Goal: Information Seeking & Learning: Check status

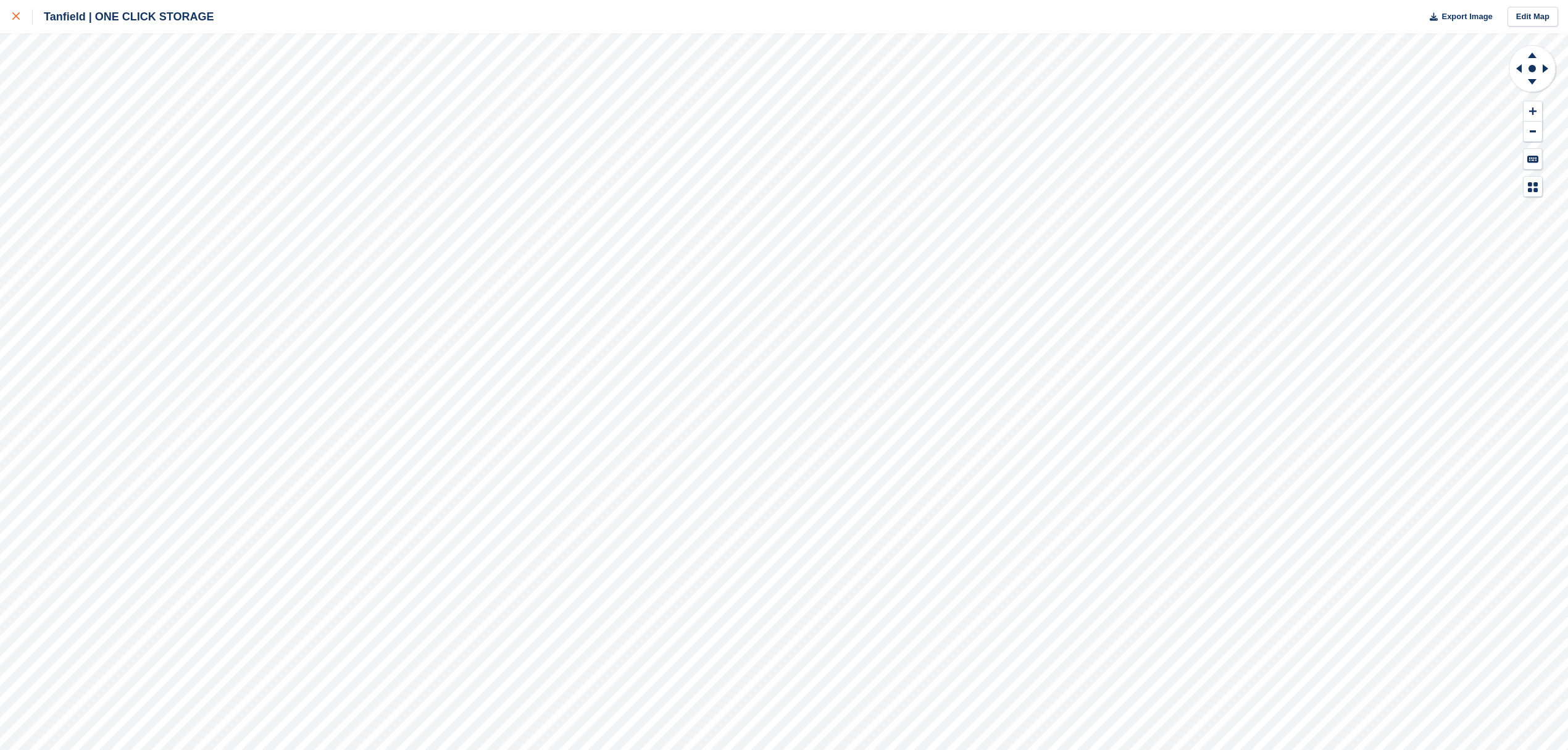
click at [10, 15] on link at bounding box center [16, 17] width 33 height 33
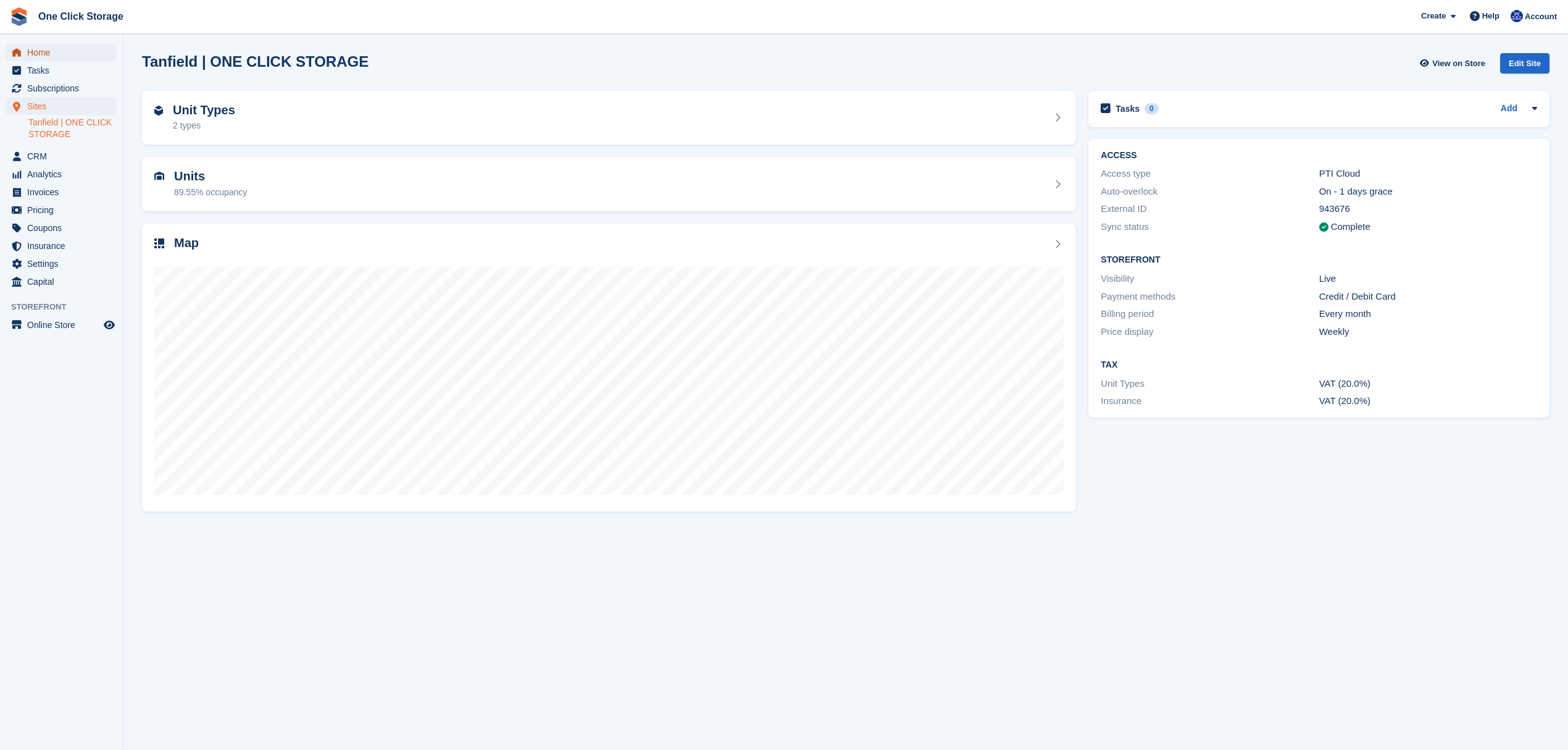
click at [47, 53] on span "Home" at bounding box center [64, 53] width 74 height 17
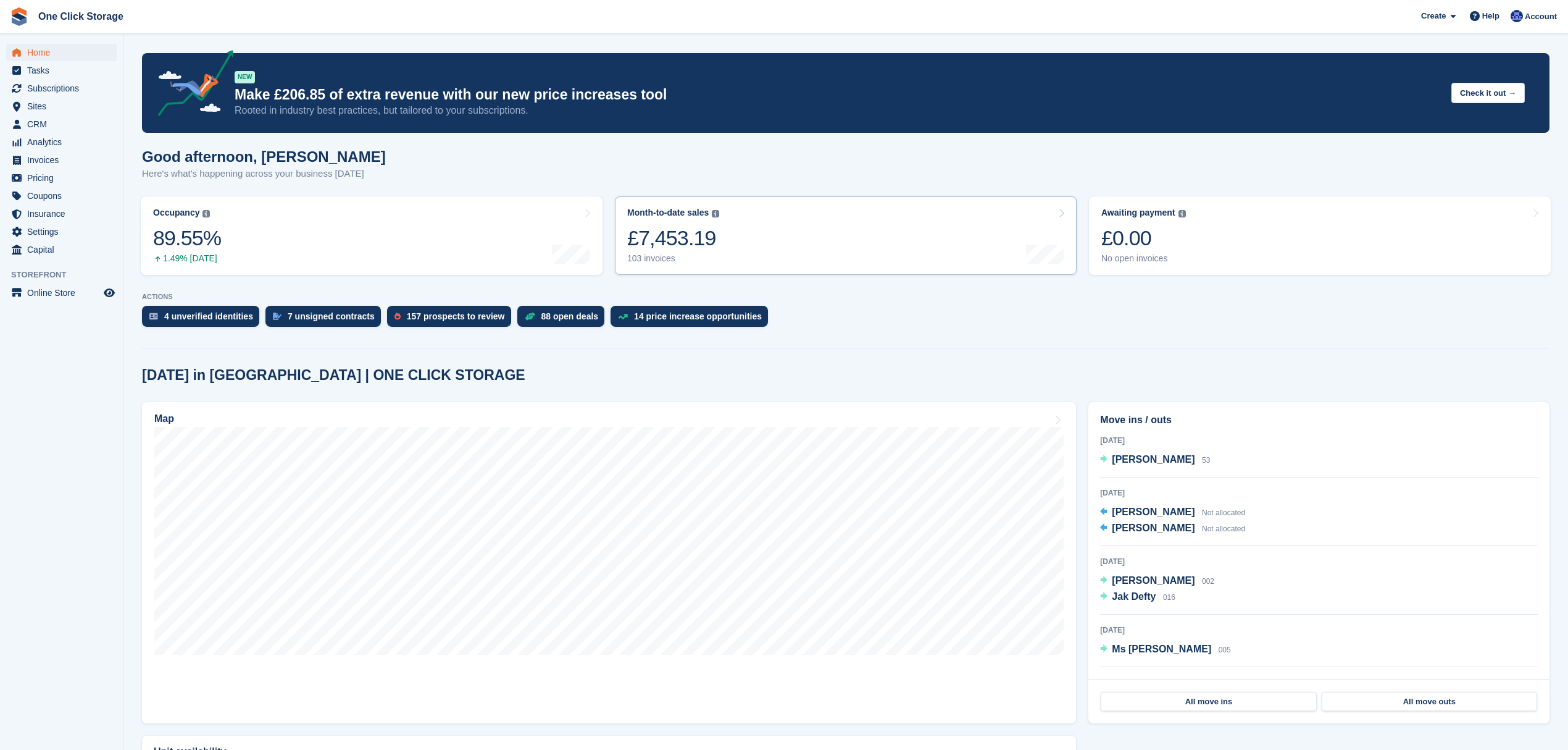
click at [800, 245] on link "Month-to-date sales The sum of all finalised invoices generated this month to d…" at bounding box center [846, 236] width 462 height 79
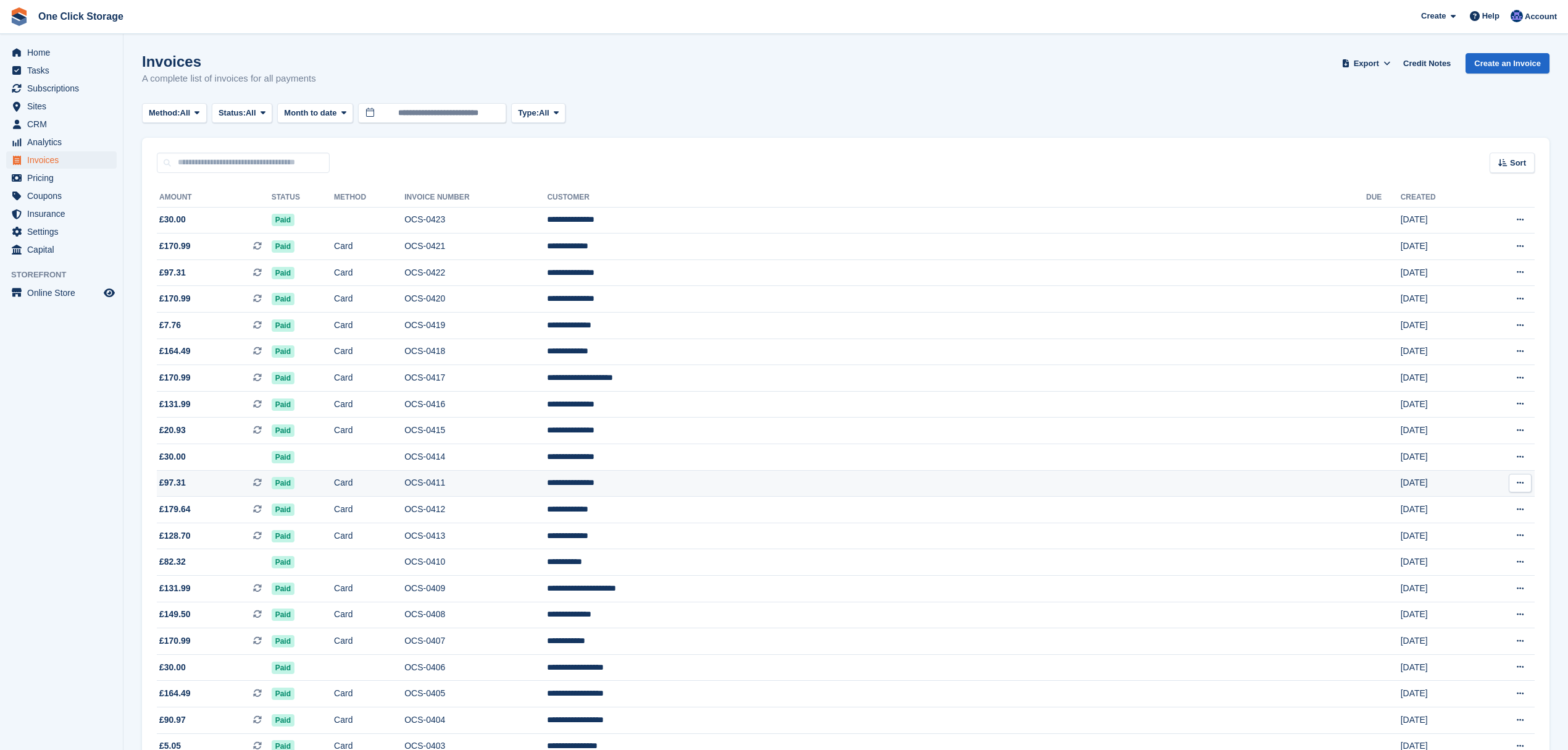
click at [547, 487] on td "OCS-0411" at bounding box center [475, 484] width 142 height 27
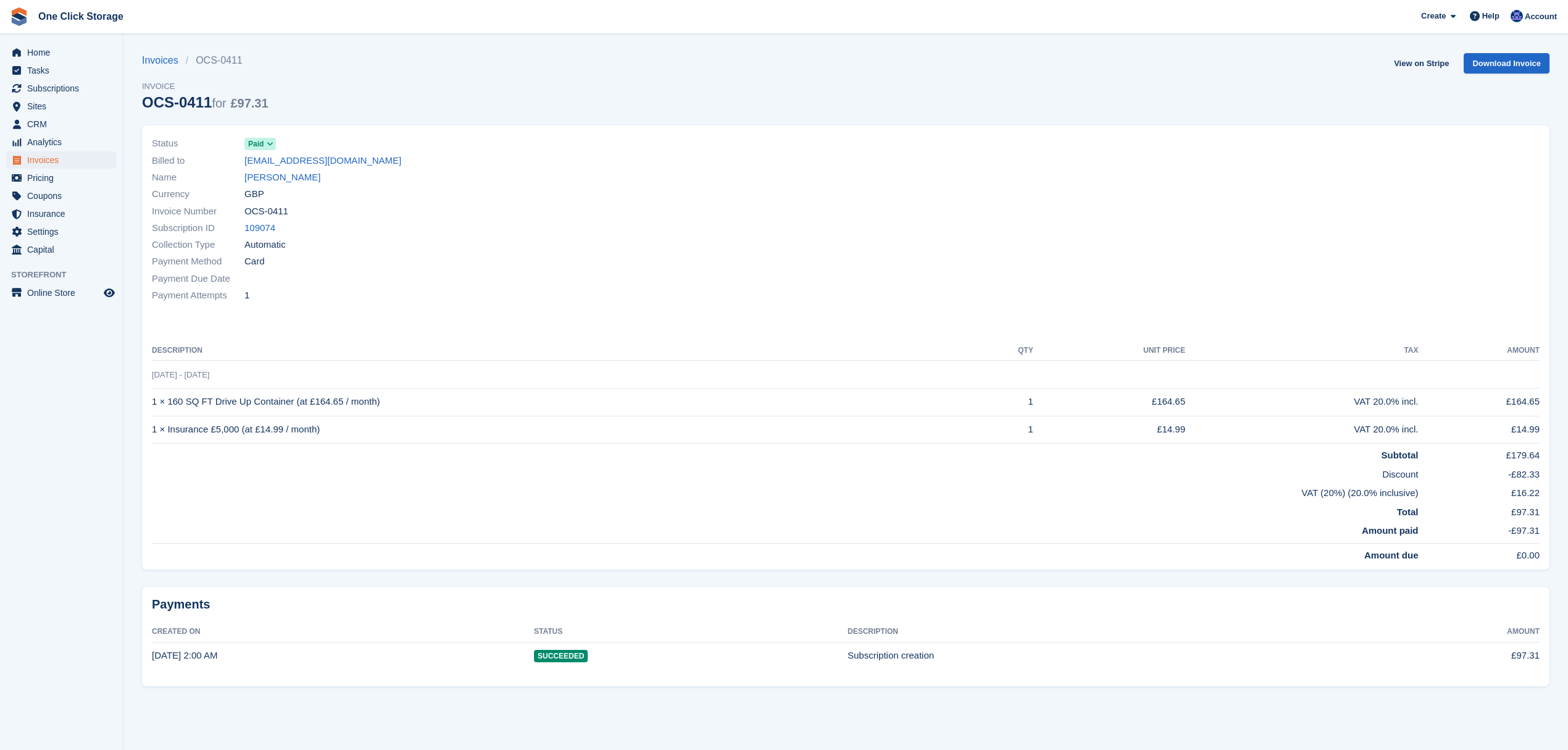
drag, startPoint x: 296, startPoint y: 400, endPoint x: 328, endPoint y: 400, distance: 32.0
click at [328, 400] on td "1 × 160 SQ FT Drive Up Container (at £164.65 / month)" at bounding box center [565, 402] width 826 height 28
drag, startPoint x: 198, startPoint y: 400, endPoint x: 214, endPoint y: 398, distance: 16.1
click at [214, 398] on td "1 × 160 SQ FT Drive Up Container (at £164.65 / month)" at bounding box center [565, 402] width 826 height 28
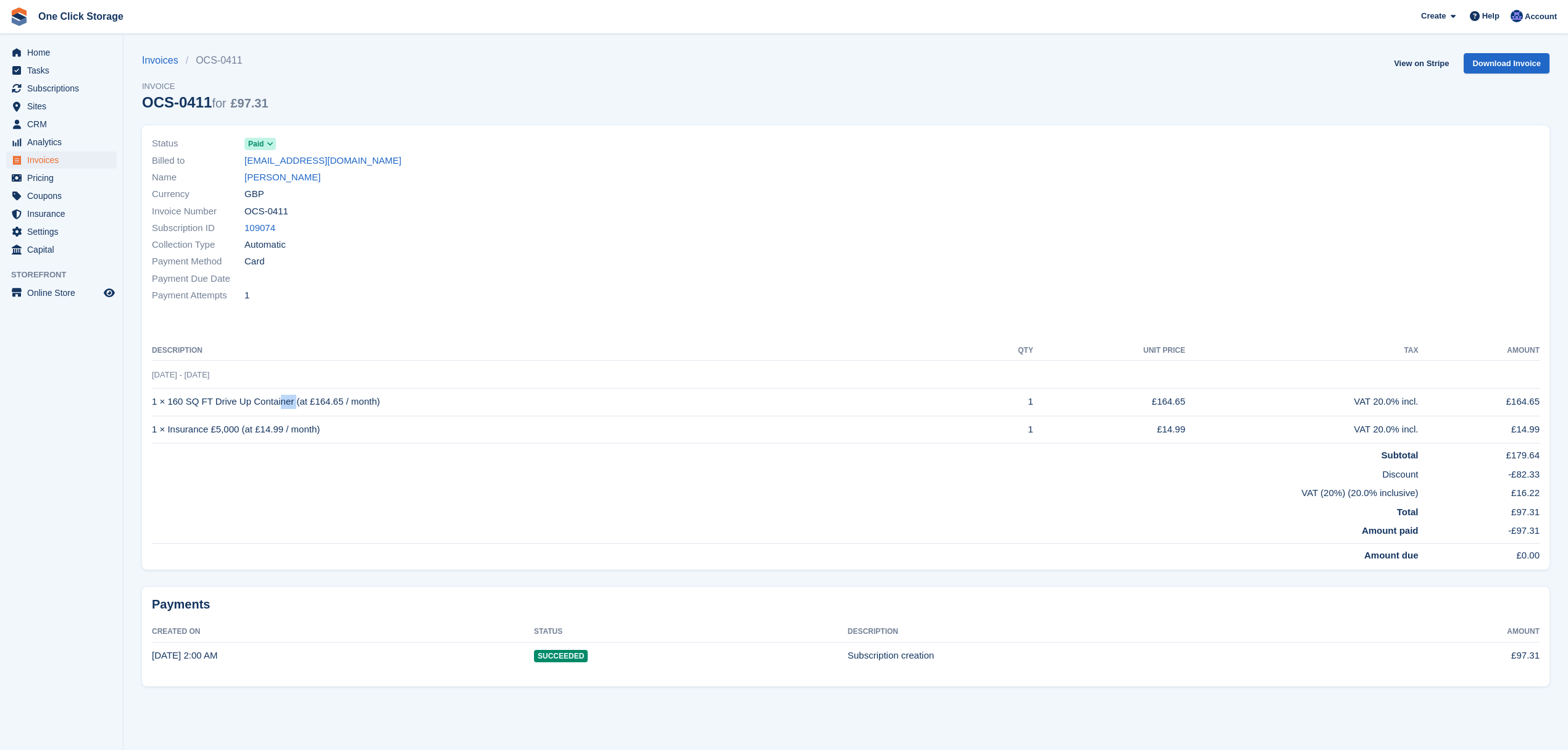
click at [196, 401] on td "1 × 160 SQ FT Drive Up Container (at £164.65 / month)" at bounding box center [565, 402] width 826 height 28
click at [263, 400] on td "1 × 160 SQ FT Drive Up Container (at £164.65 / month)" at bounding box center [565, 402] width 826 height 28
drag, startPoint x: 341, startPoint y: 399, endPoint x: 310, endPoint y: 399, distance: 31.0
click at [310, 399] on td "1 × 160 SQ FT Drive Up Container (at £164.65 / month)" at bounding box center [565, 402] width 826 height 28
click at [312, 398] on td "1 × 160 SQ FT Drive Up Container (at £164.65 / month)" at bounding box center [565, 402] width 826 height 28
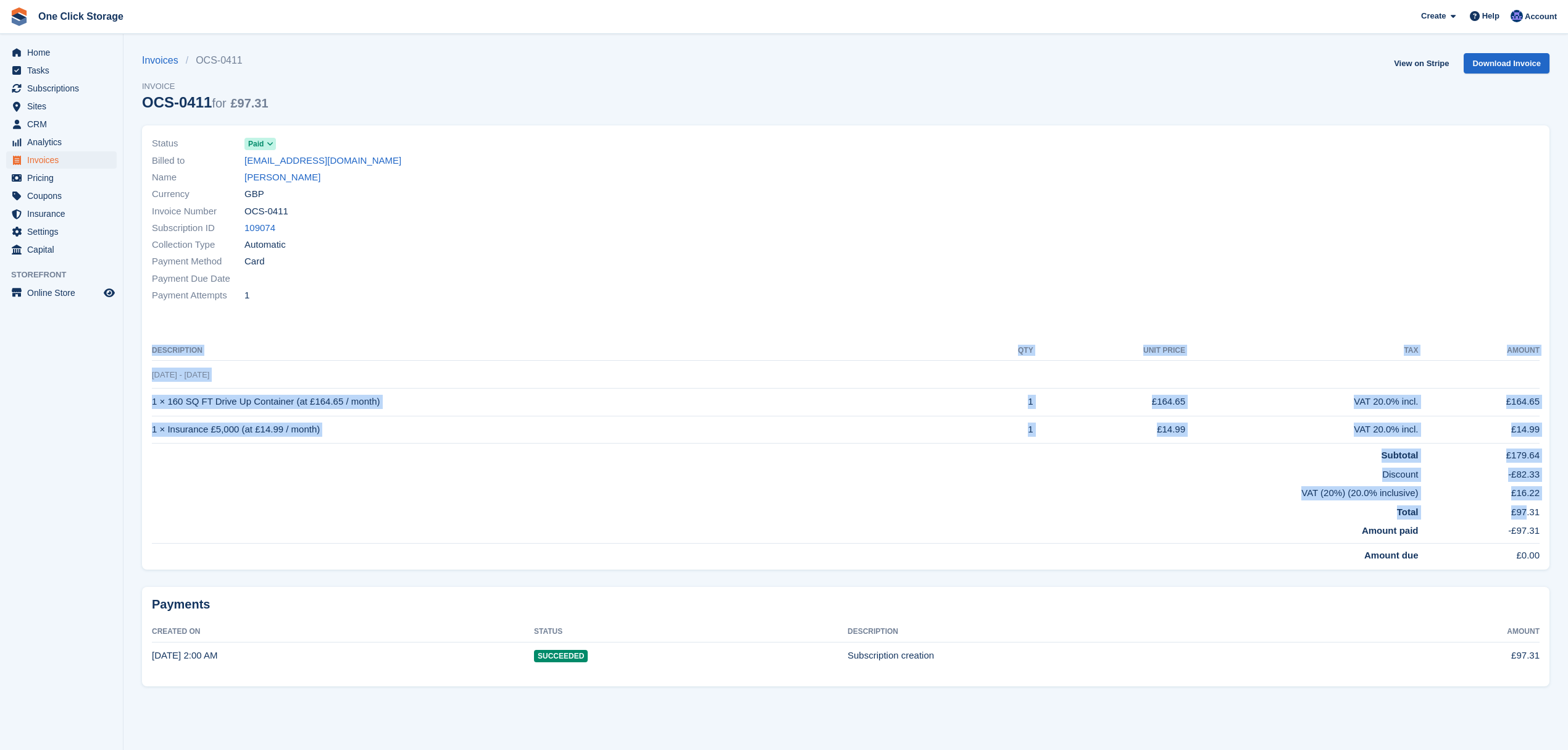
drag, startPoint x: 1549, startPoint y: 497, endPoint x: 1526, endPoint y: 502, distance: 23.5
click at [1526, 502] on div "Status Paid Billed to nathansheppard9@gmail.com Name Nathan Sheppard Currency G…" at bounding box center [846, 347] width 1408 height 444
drag, startPoint x: 1398, startPoint y: 489, endPoint x: 1363, endPoint y: 490, distance: 35.0
click at [1363, 490] on td "VAT (20%) (20.0% inclusive)" at bounding box center [785, 490] width 1267 height 19
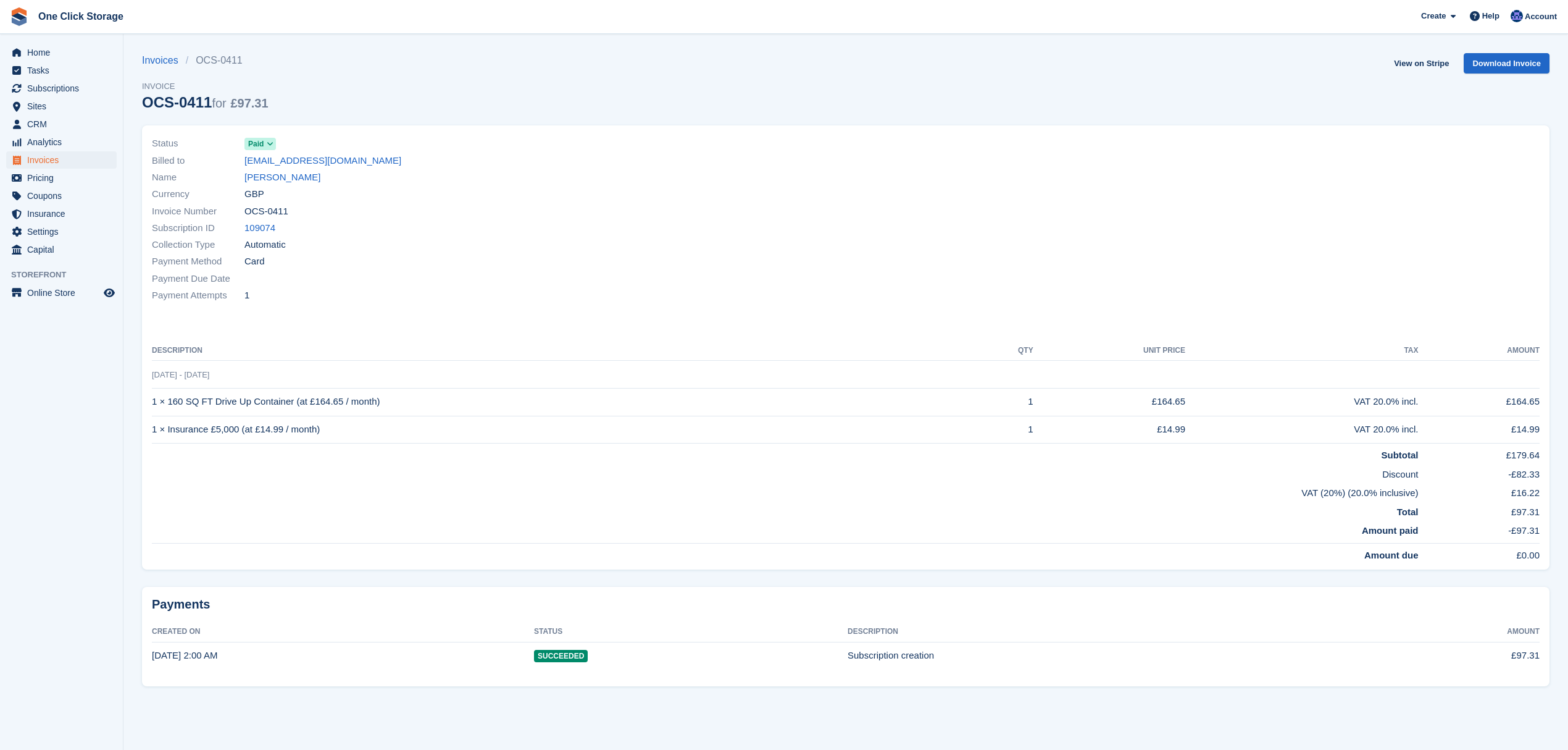
click at [1434, 488] on td "£16.22" at bounding box center [1479, 490] width 121 height 19
click at [1390, 434] on div "VAT 20.0% incl." at bounding box center [1302, 429] width 233 height 14
click at [1393, 433] on div "VAT 20.0% incl." at bounding box center [1302, 429] width 233 height 14
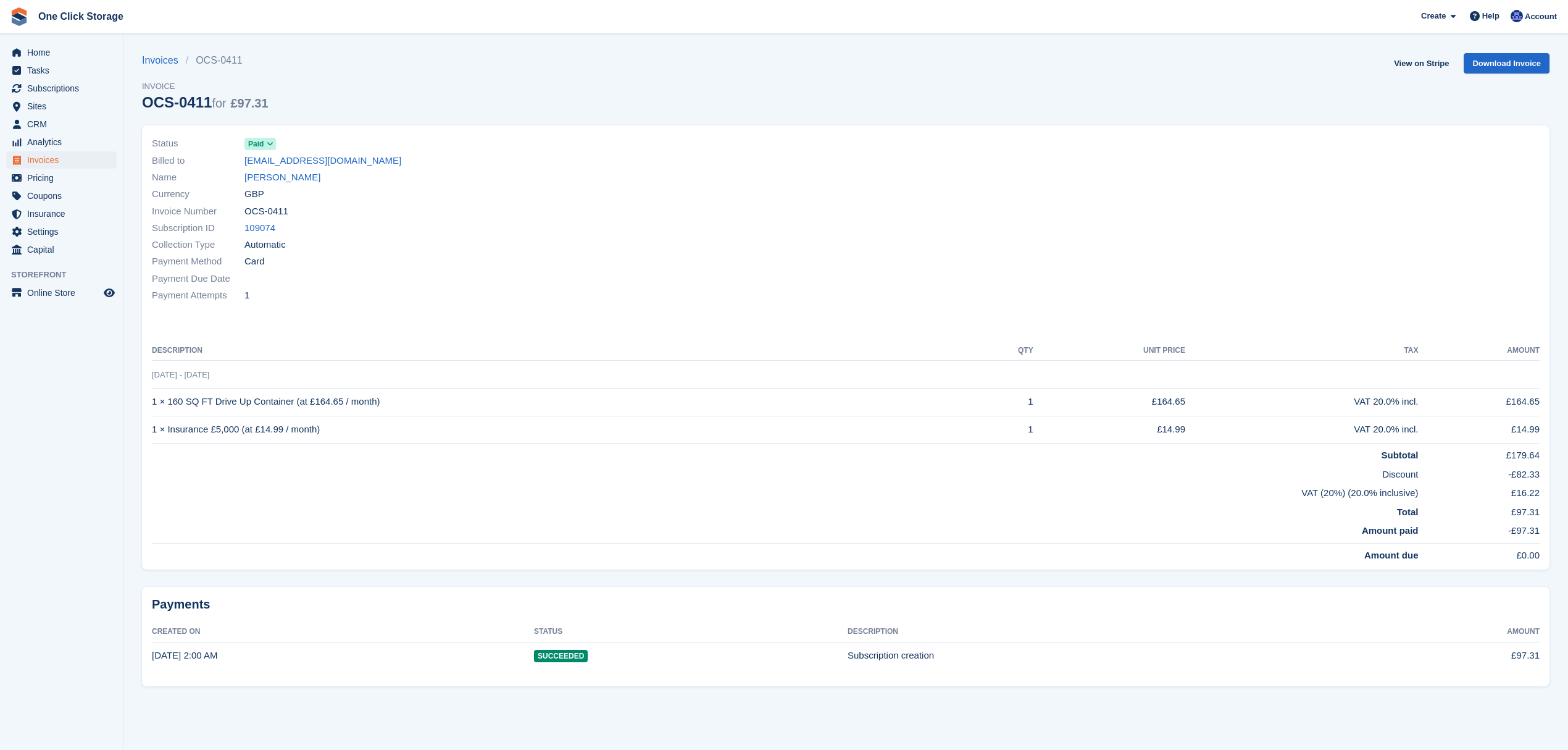
click at [1393, 433] on div "VAT 20.0% incl." at bounding box center [1302, 429] width 233 height 14
click at [294, 174] on link "Nathan Sheppard" at bounding box center [282, 177] width 76 height 14
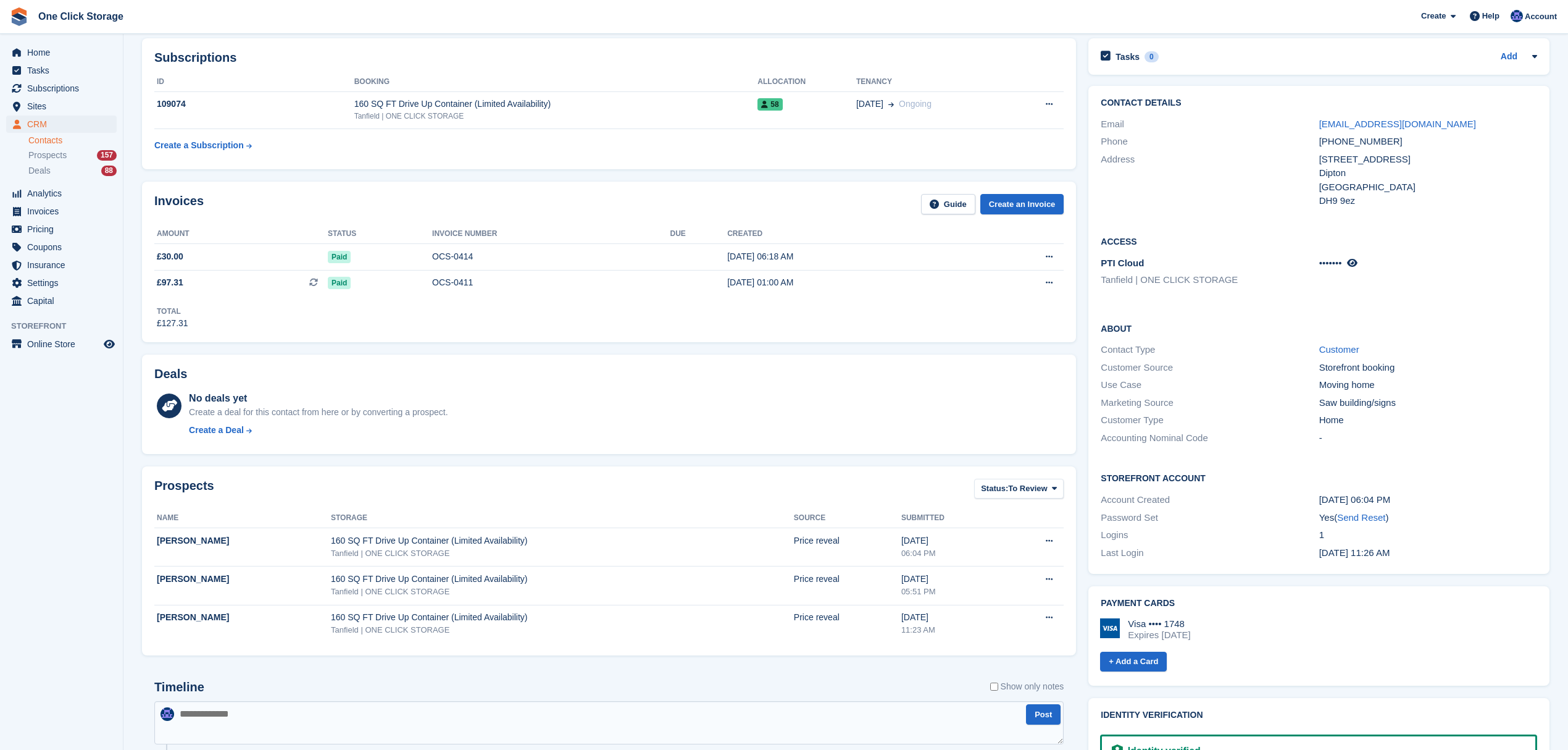
scroll to position [82, 0]
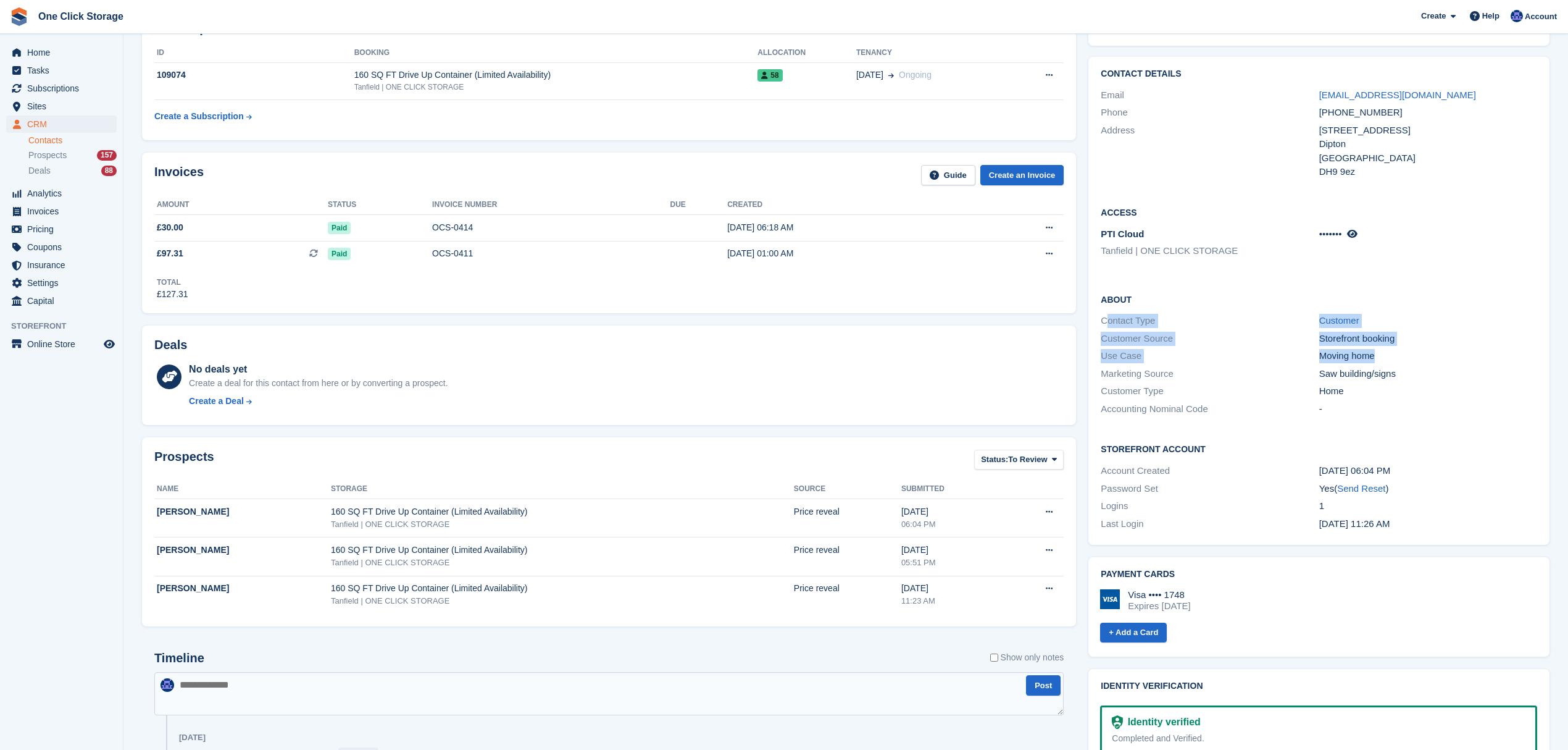
drag, startPoint x: 1388, startPoint y: 354, endPoint x: 1105, endPoint y: 316, distance: 285.5
click at [1105, 316] on div "About Contact Type Customer Customer Source Storefront booking Use Case Moving …" at bounding box center [1319, 355] width 461 height 150
click at [1238, 352] on div "Use Case" at bounding box center [1209, 356] width 218 height 14
drag, startPoint x: 1359, startPoint y: 399, endPoint x: 1119, endPoint y: 322, distance: 252.0
click at [1119, 322] on div "About Contact Type Customer Customer Source Storefront booking Use Case Moving …" at bounding box center [1319, 355] width 461 height 150
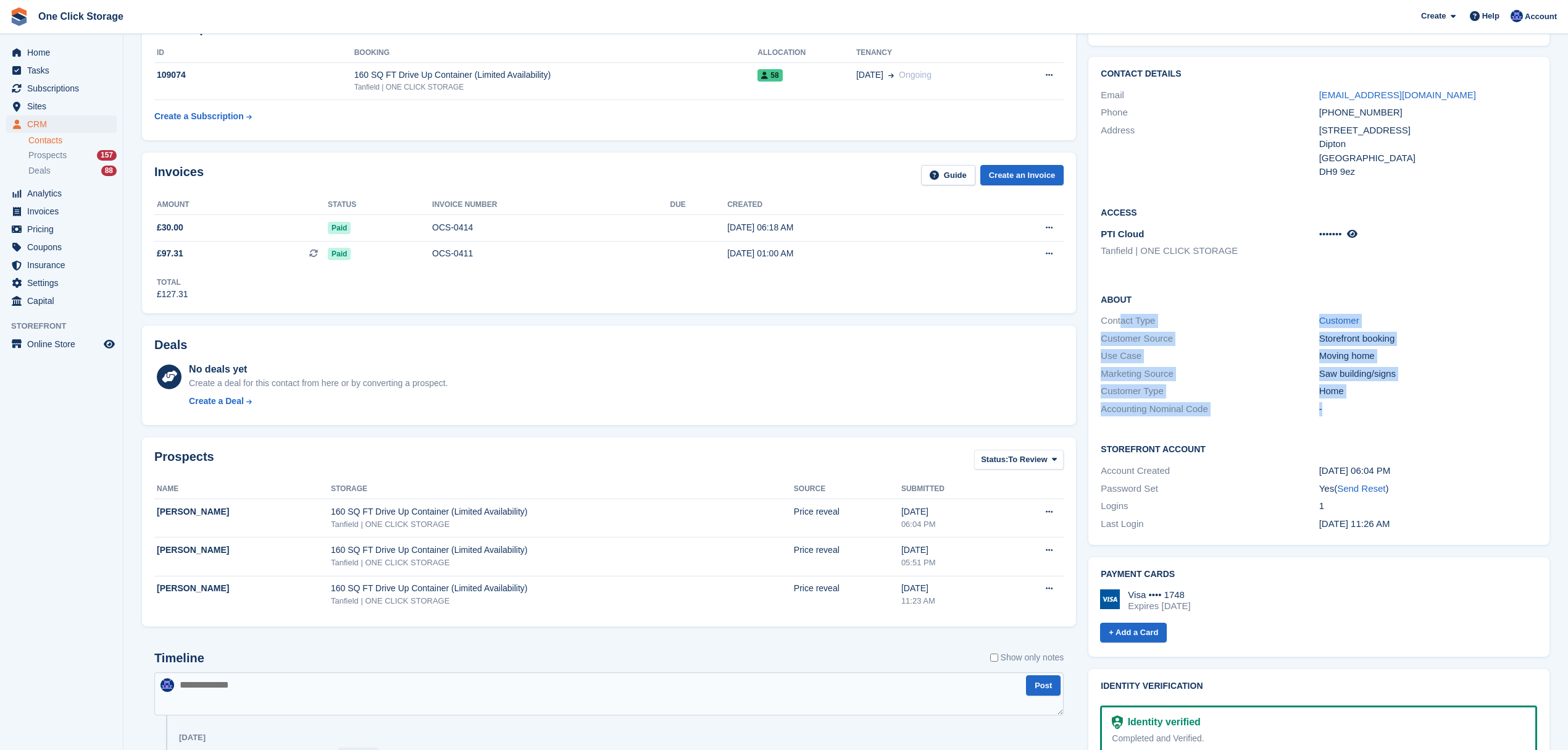
click at [1240, 363] on div "Use Case Moving home" at bounding box center [1319, 356] width 437 height 18
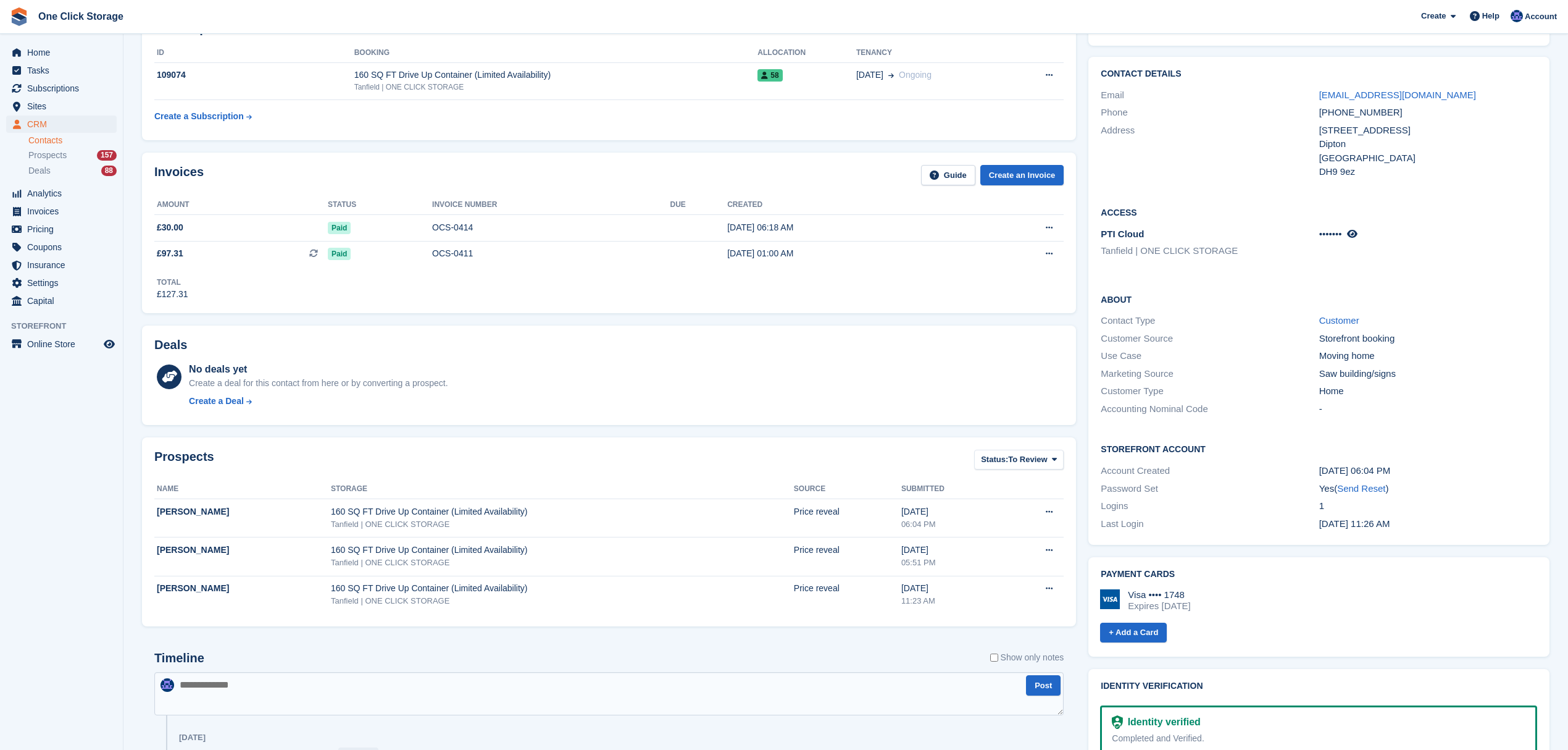
click at [1340, 398] on div "Customer Type Home" at bounding box center [1319, 391] width 437 height 18
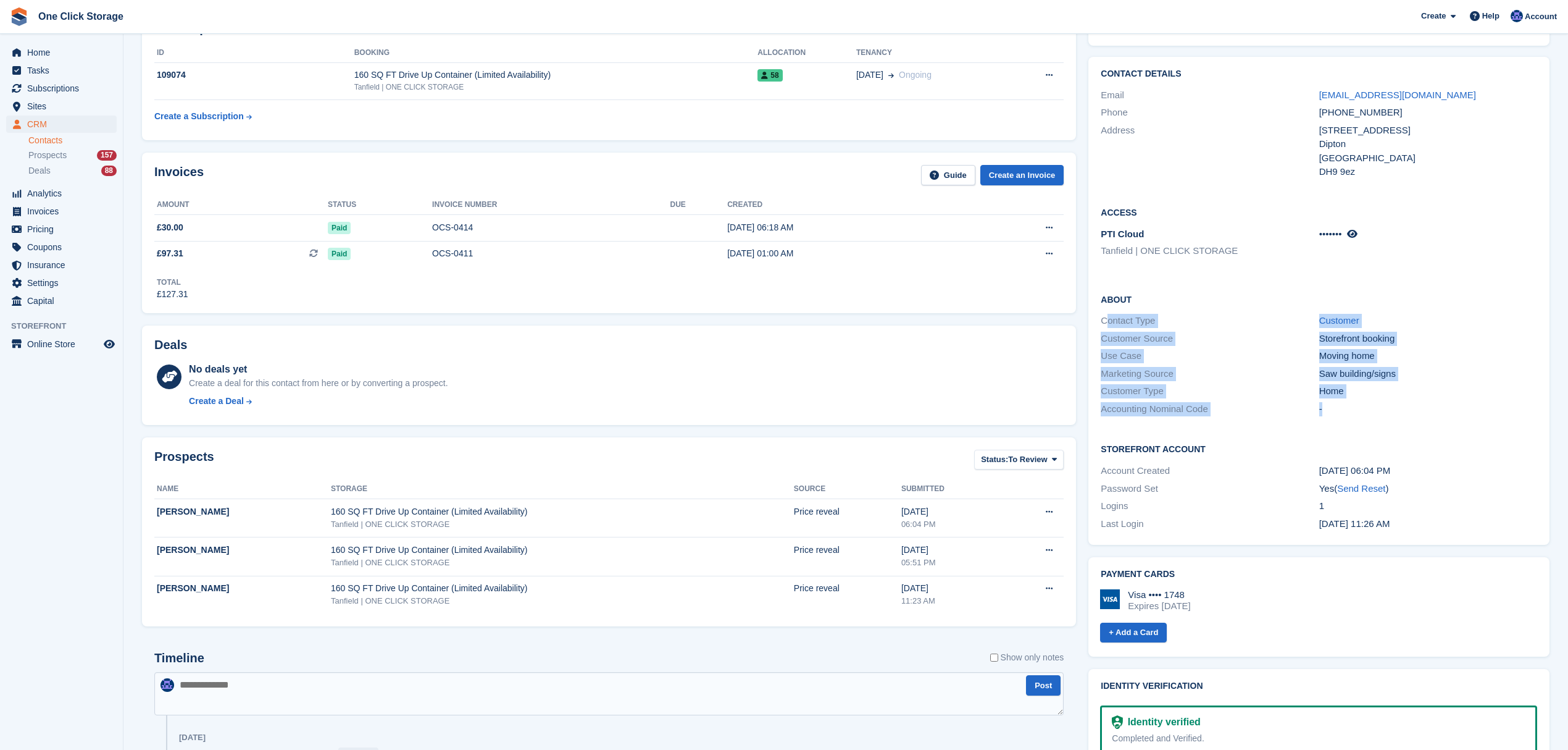
drag, startPoint x: 1350, startPoint y: 400, endPoint x: 1107, endPoint y: 305, distance: 260.9
click at [1107, 305] on div "About Contact Type Customer Customer Source Storefront booking Use Case Moving …" at bounding box center [1319, 355] width 461 height 150
click at [1204, 352] on div "Use Case" at bounding box center [1209, 356] width 218 height 14
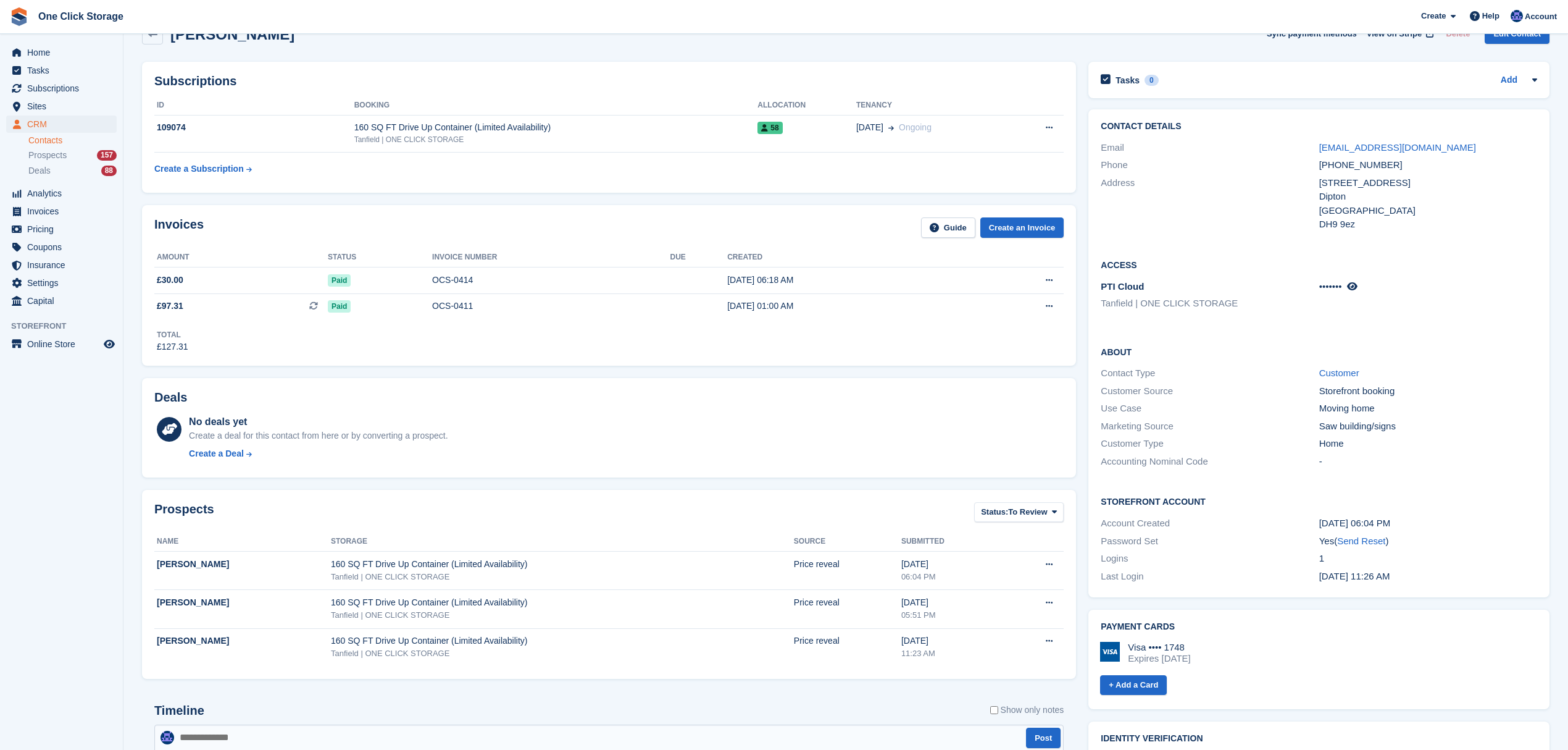
scroll to position [0, 0]
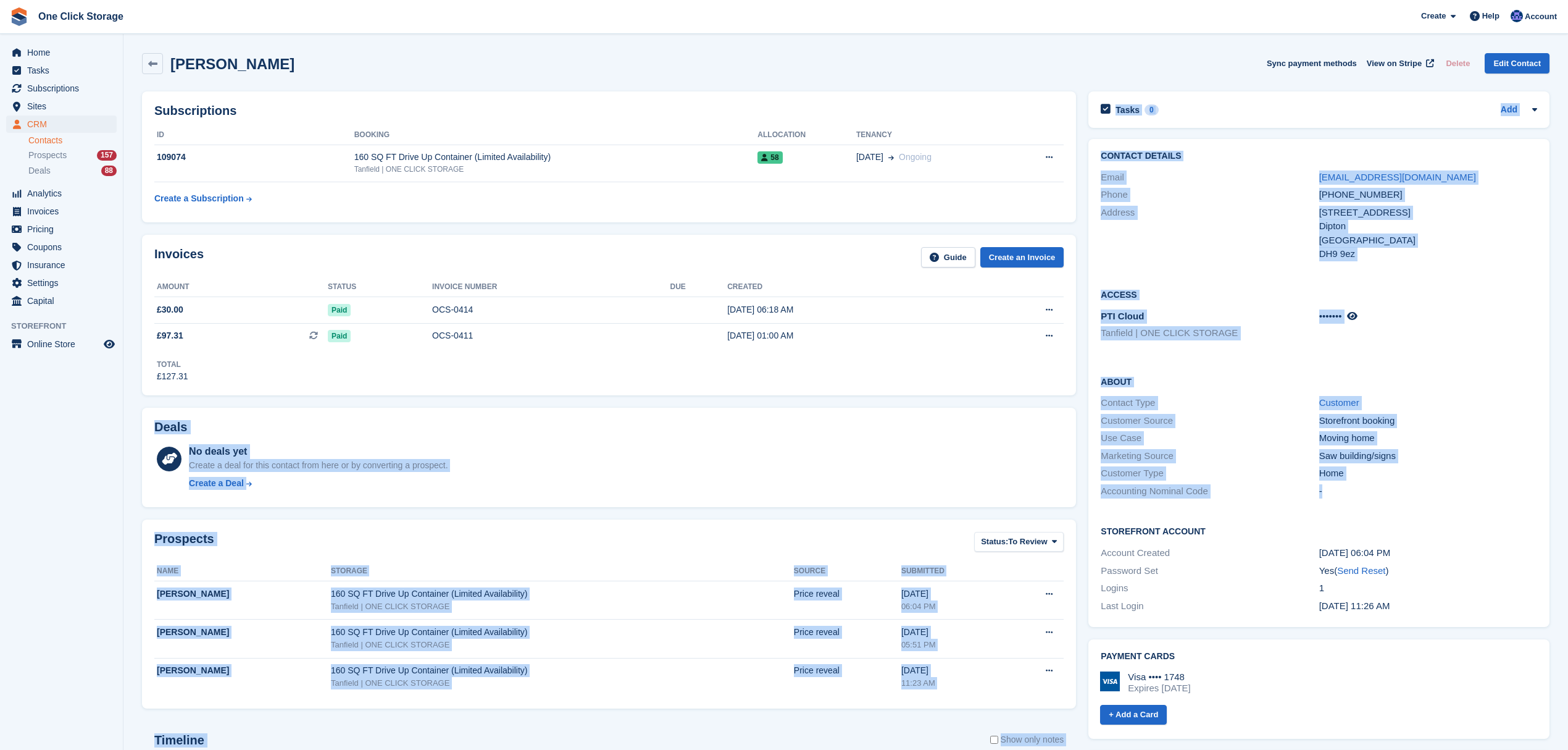
drag, startPoint x: 1386, startPoint y: 492, endPoint x: 1077, endPoint y: 400, distance: 322.4
click at [1077, 400] on div "Subscriptions ID Booking Allocation Tenancy 109074 160 SQ FT Drive Up Container…" at bounding box center [846, 749] width 1420 height 1329
click at [1259, 440] on div "Use Case" at bounding box center [1209, 438] width 218 height 14
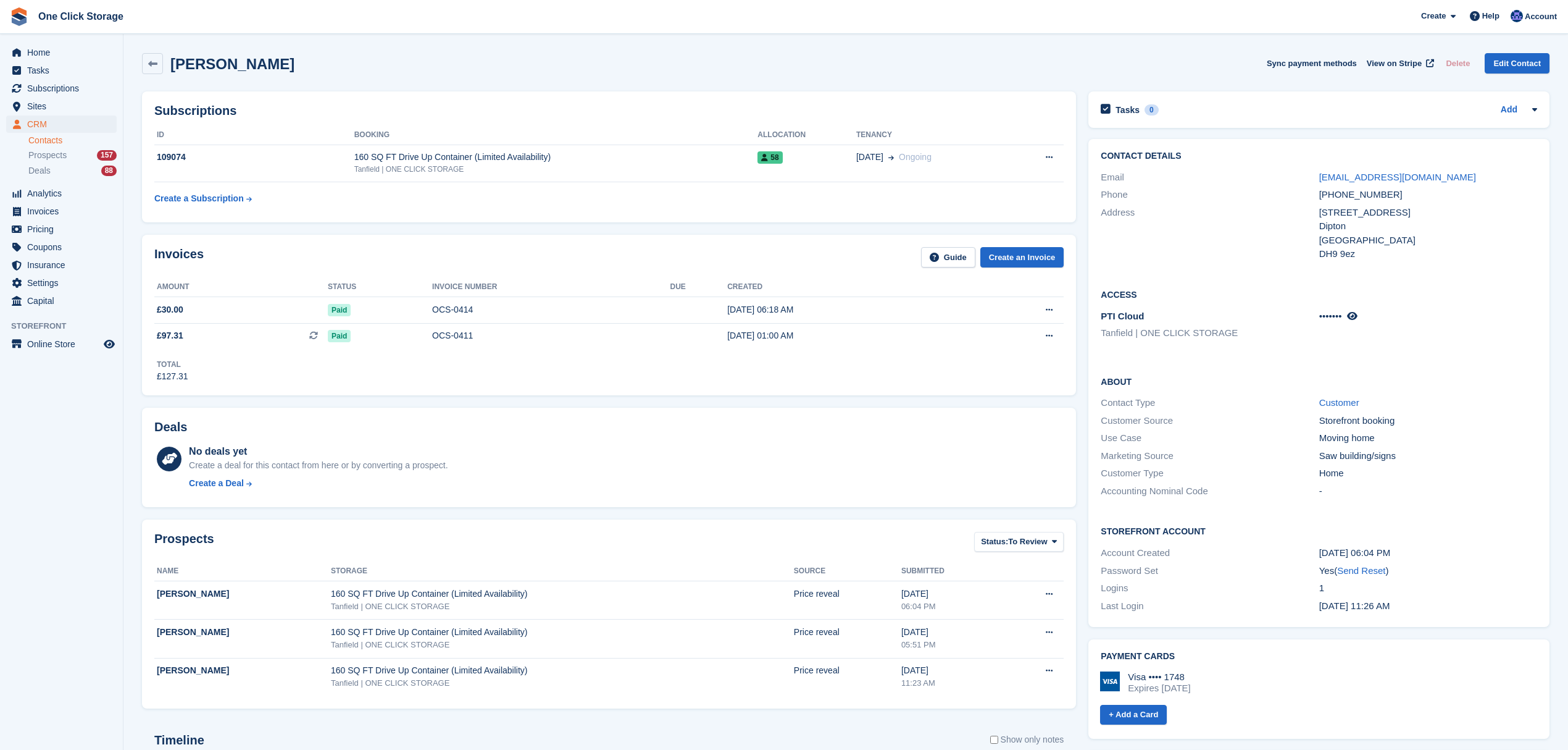
click at [1361, 462] on div "Marketing Source Saw building/signs" at bounding box center [1319, 456] width 437 height 18
drag, startPoint x: 1358, startPoint y: 479, endPoint x: 1218, endPoint y: 454, distance: 142.2
click at [1218, 454] on div "About Contact Type Customer Customer Source Storefront booking Use Case Moving …" at bounding box center [1319, 437] width 461 height 150
click at [1232, 456] on div "Marketing Source" at bounding box center [1209, 456] width 218 height 14
click at [1298, 468] on div "Customer Type" at bounding box center [1209, 473] width 218 height 14
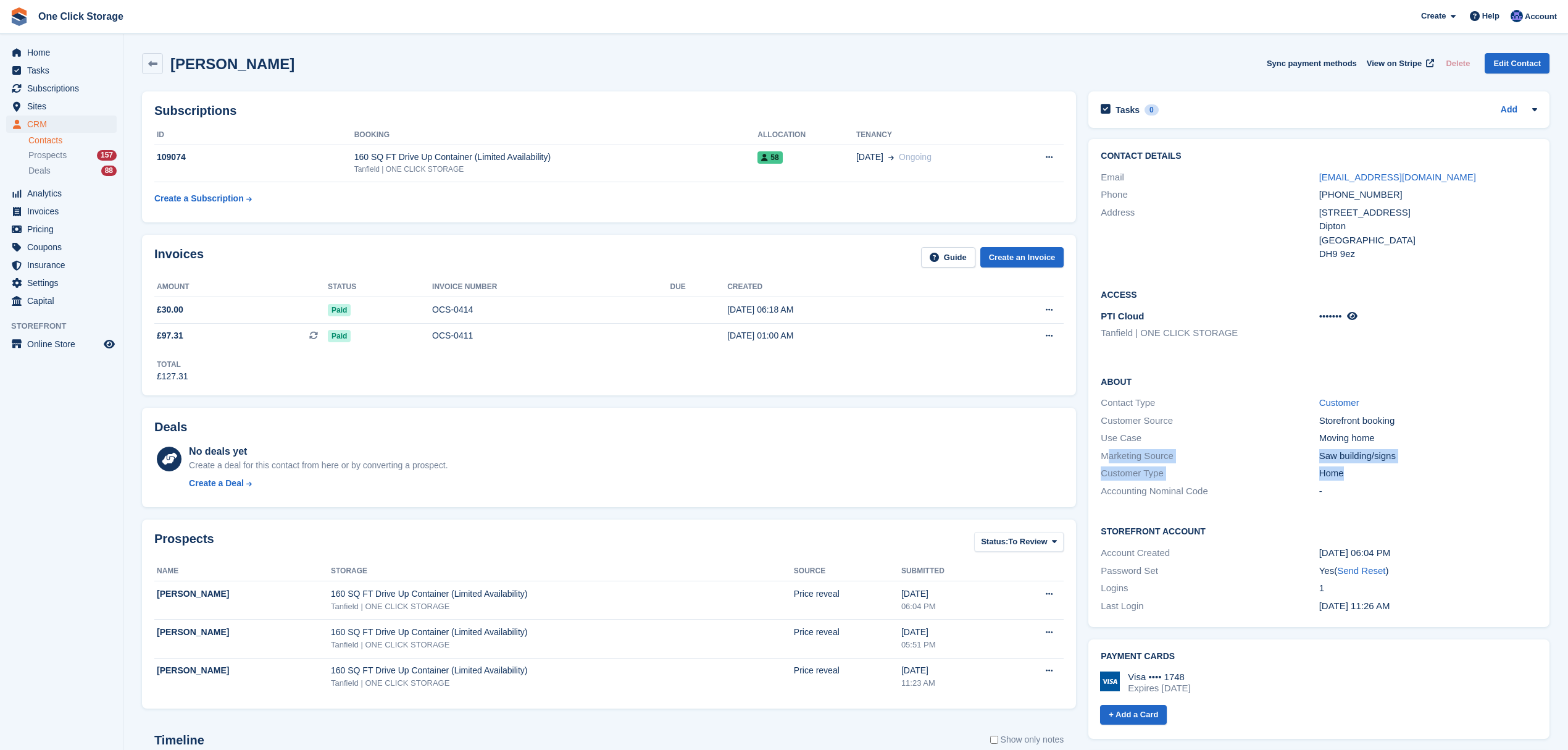
drag, startPoint x: 1346, startPoint y: 472, endPoint x: 1110, endPoint y: 454, distance: 236.7
click at [1110, 454] on div "About Contact Type Customer Customer Source Storefront booking Use Case Moving …" at bounding box center [1319, 437] width 461 height 150
click at [1250, 472] on div "Customer Type" at bounding box center [1209, 473] width 218 height 14
click at [38, 49] on span "Home" at bounding box center [64, 53] width 74 height 17
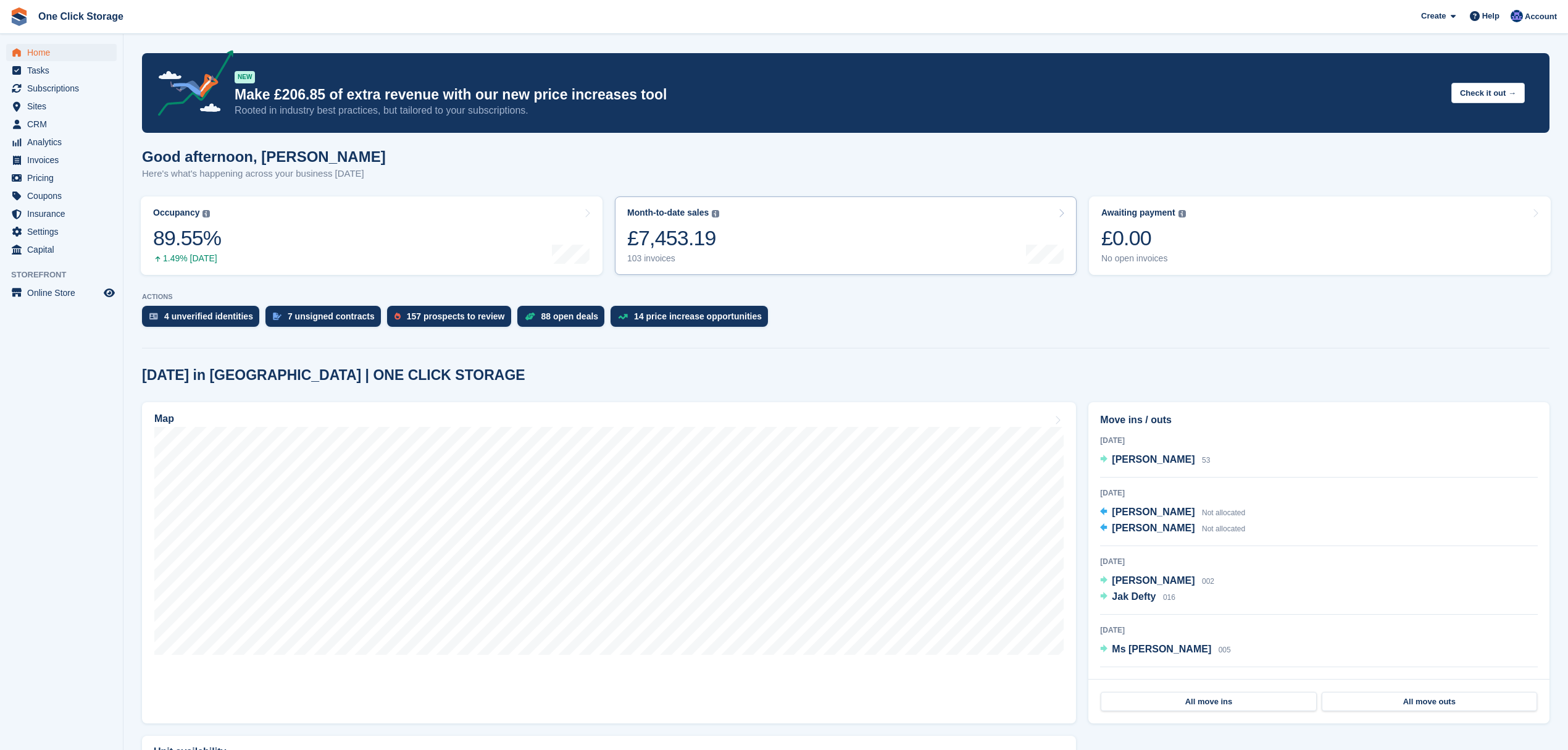
click at [722, 248] on link "Month-to-date sales The sum of all finalised invoices generated this month to d…" at bounding box center [846, 236] width 462 height 79
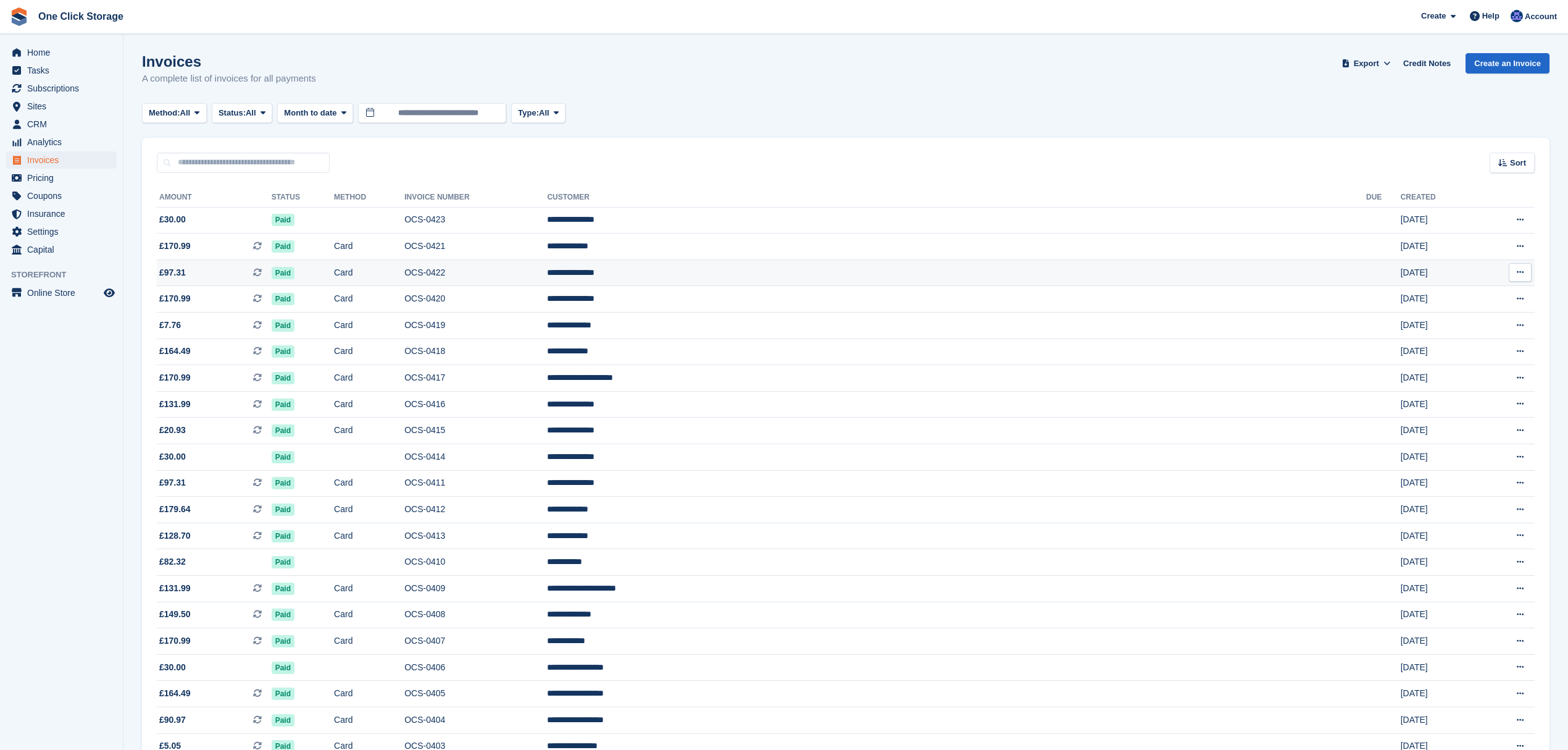
click at [238, 267] on span "£97.31 This is a recurring subscription invoice." at bounding box center [214, 272] width 115 height 13
click at [547, 482] on td "OCS-0411" at bounding box center [475, 484] width 142 height 27
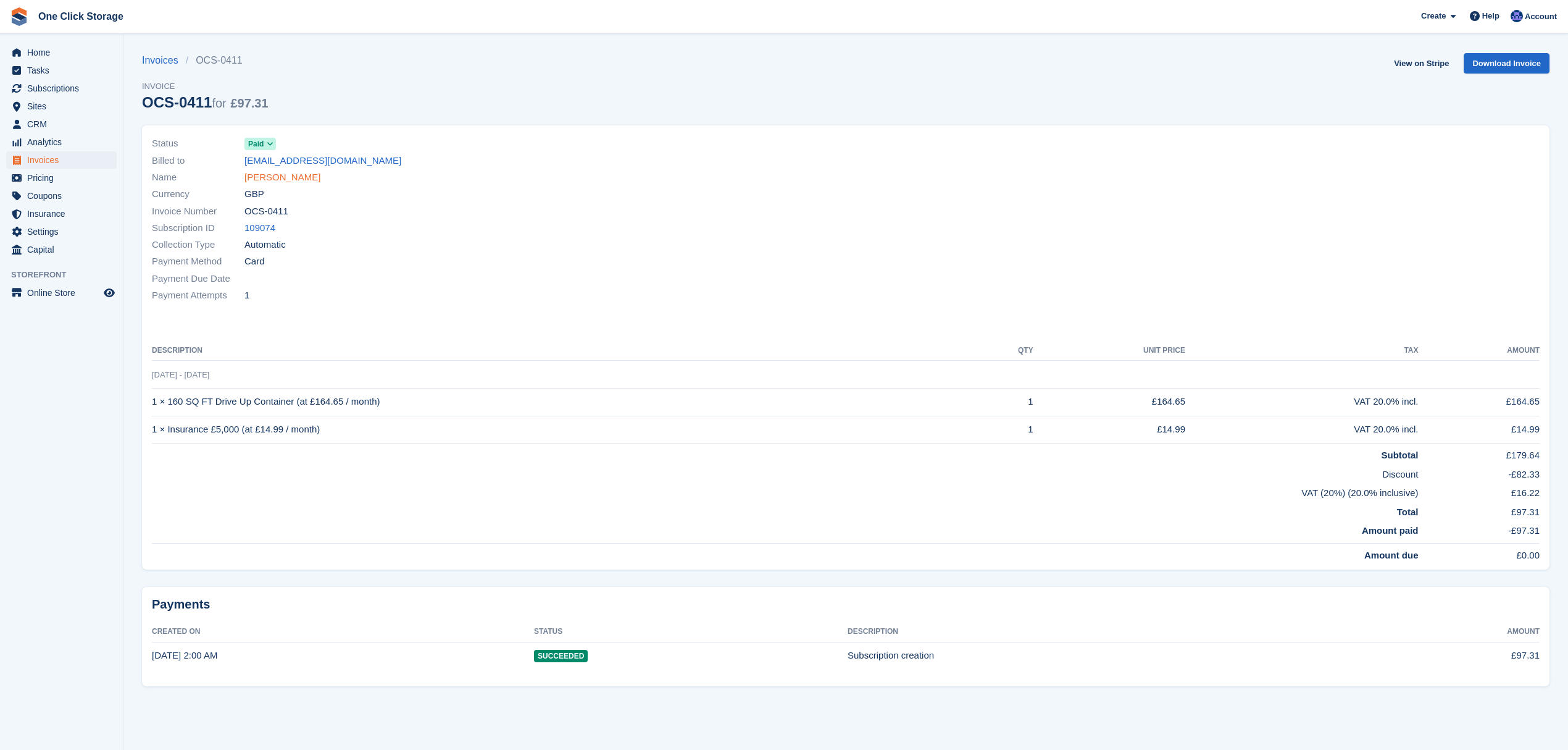
click at [272, 174] on link "Nathan Sheppard" at bounding box center [282, 177] width 76 height 14
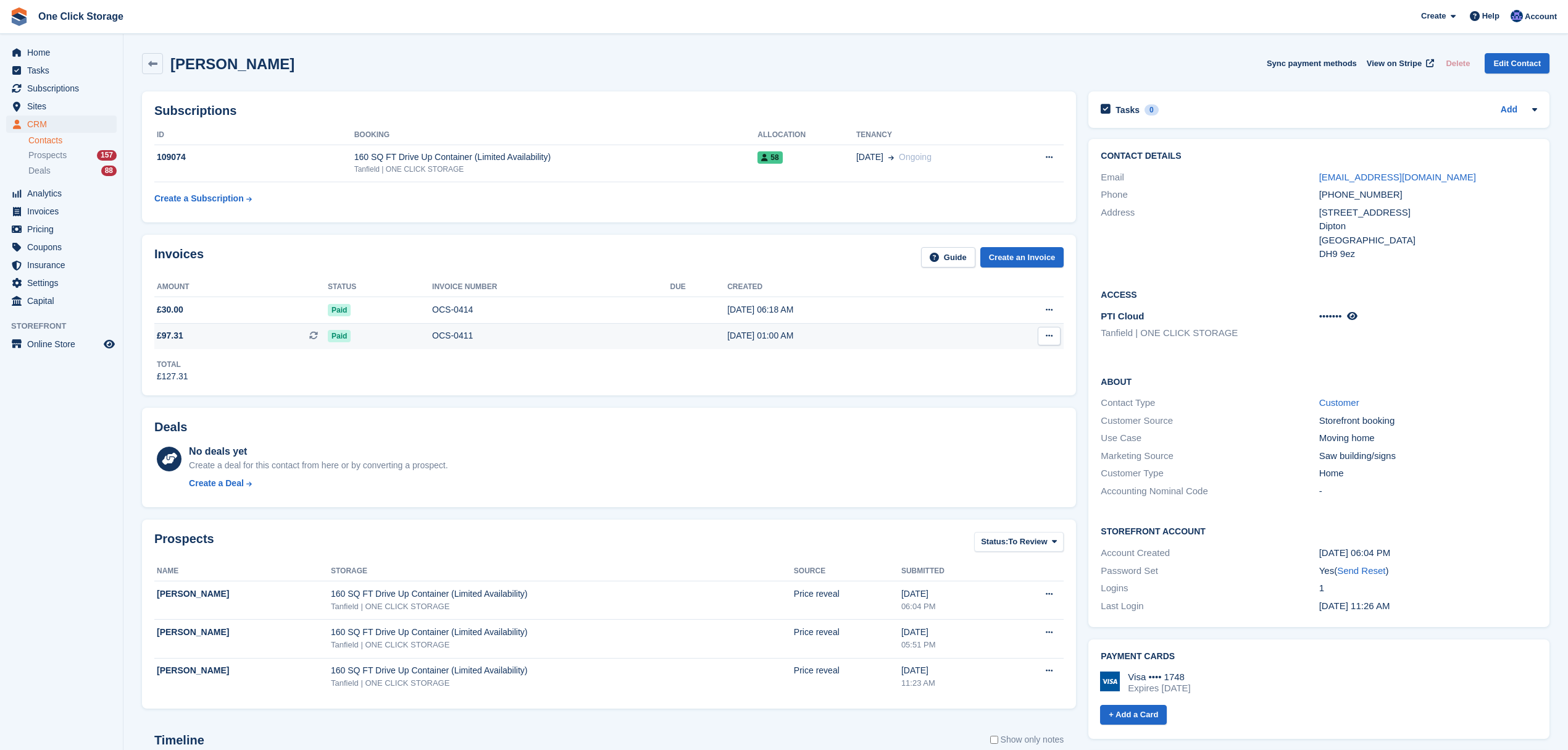
click at [1050, 340] on icon at bounding box center [1049, 336] width 7 height 8
click at [810, 372] on div "Total £127.31" at bounding box center [609, 366] width 910 height 34
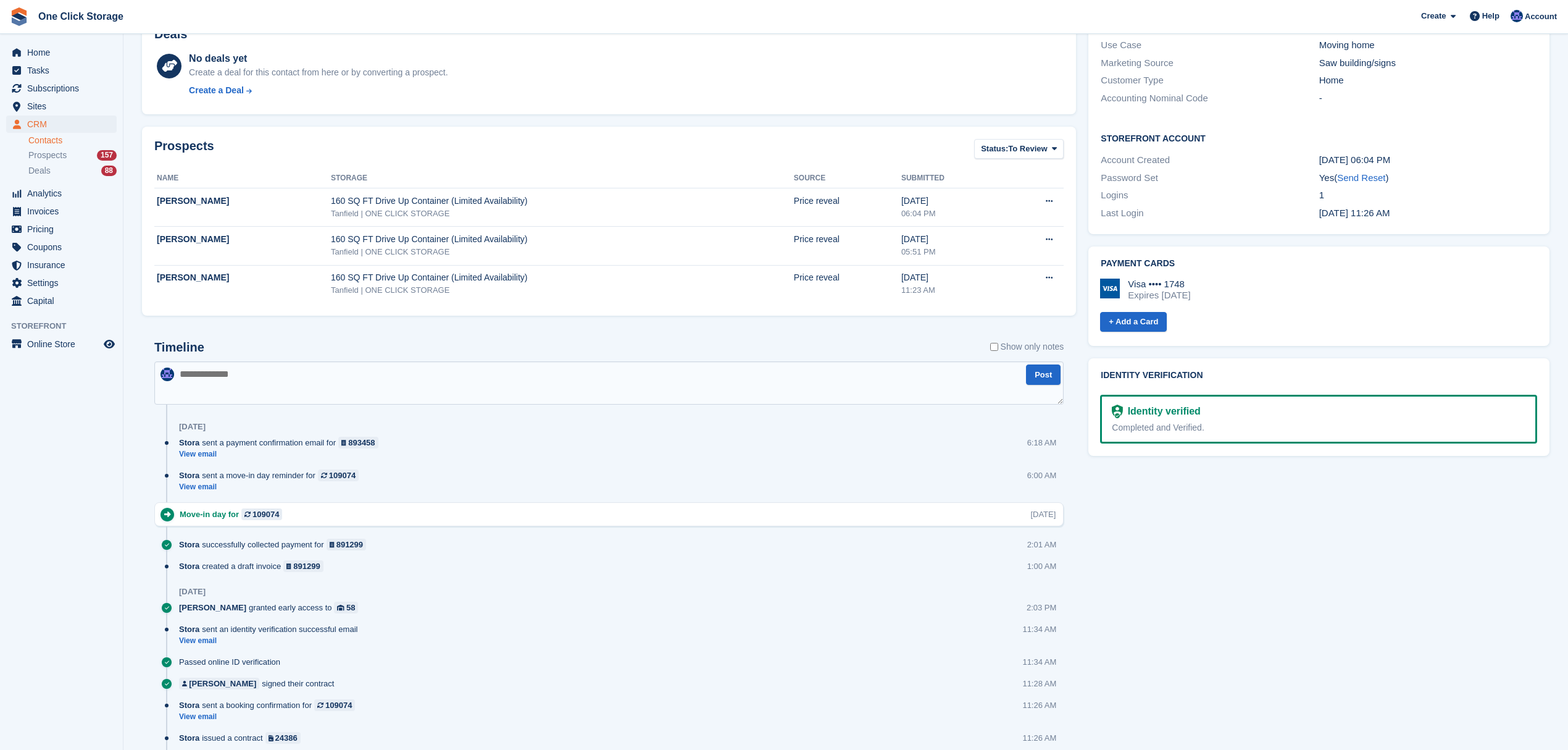
scroll to position [494, 0]
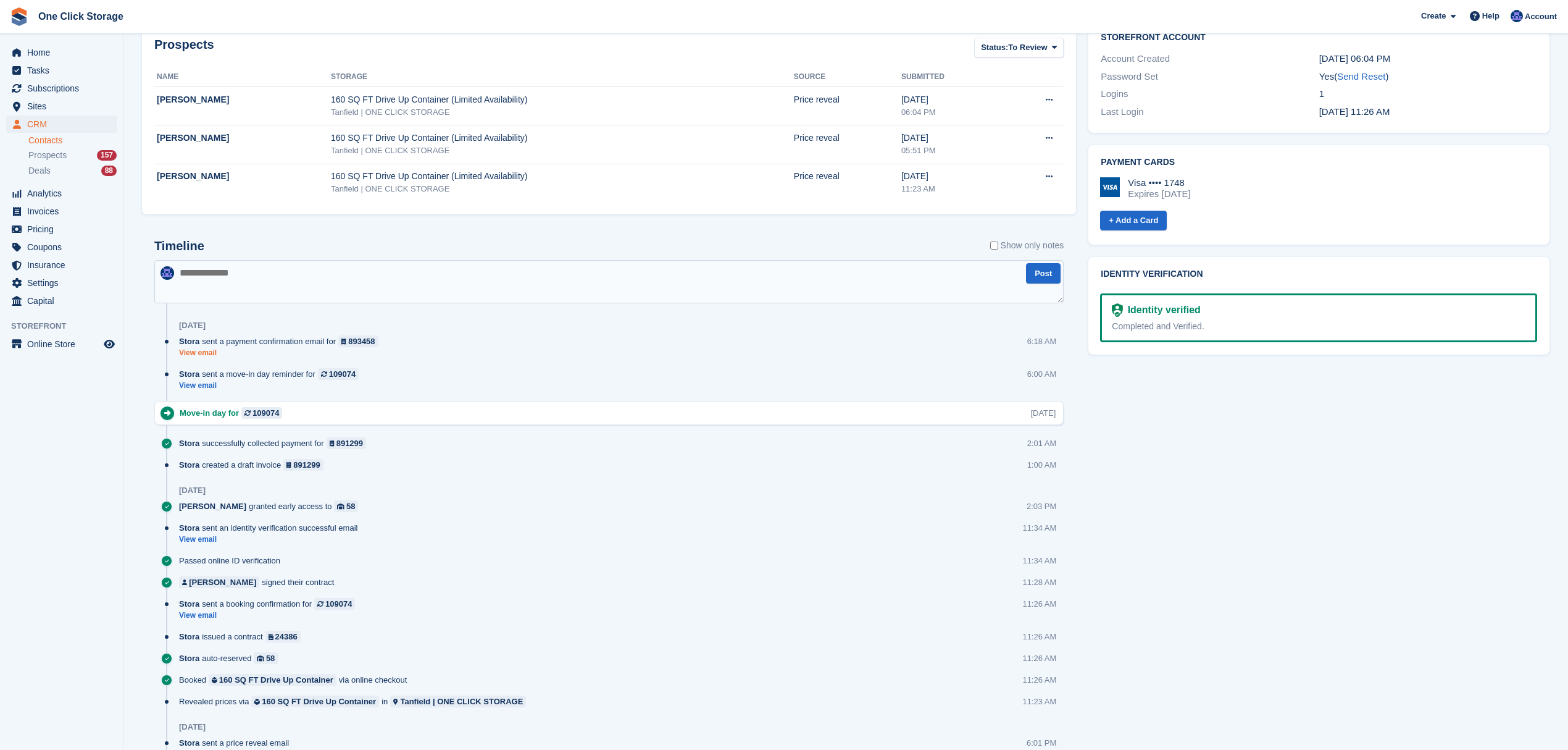
click at [204, 354] on link "View email" at bounding box center [282, 353] width 206 height 11
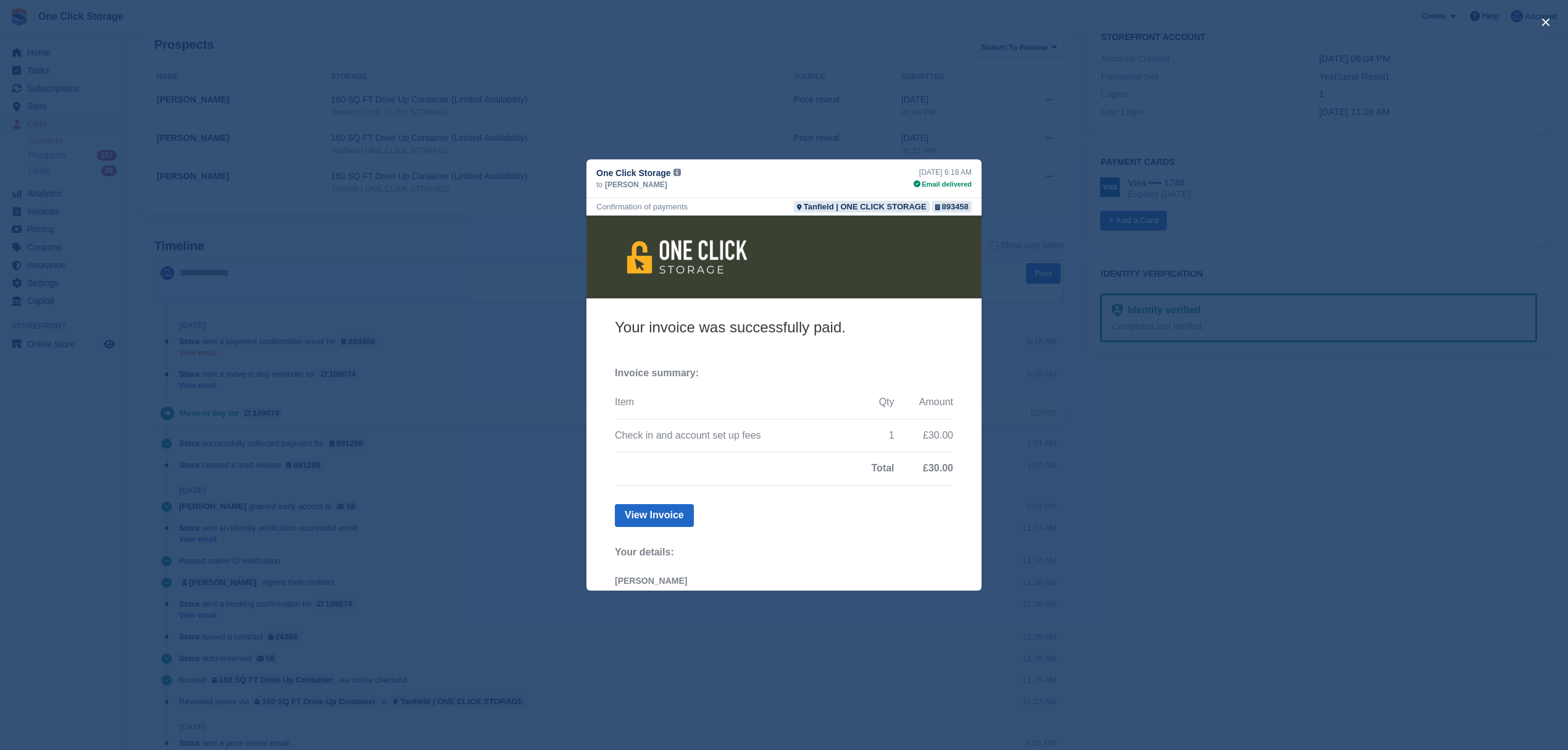
scroll to position [0, 0]
click at [465, 485] on div "close" at bounding box center [784, 375] width 1568 height 750
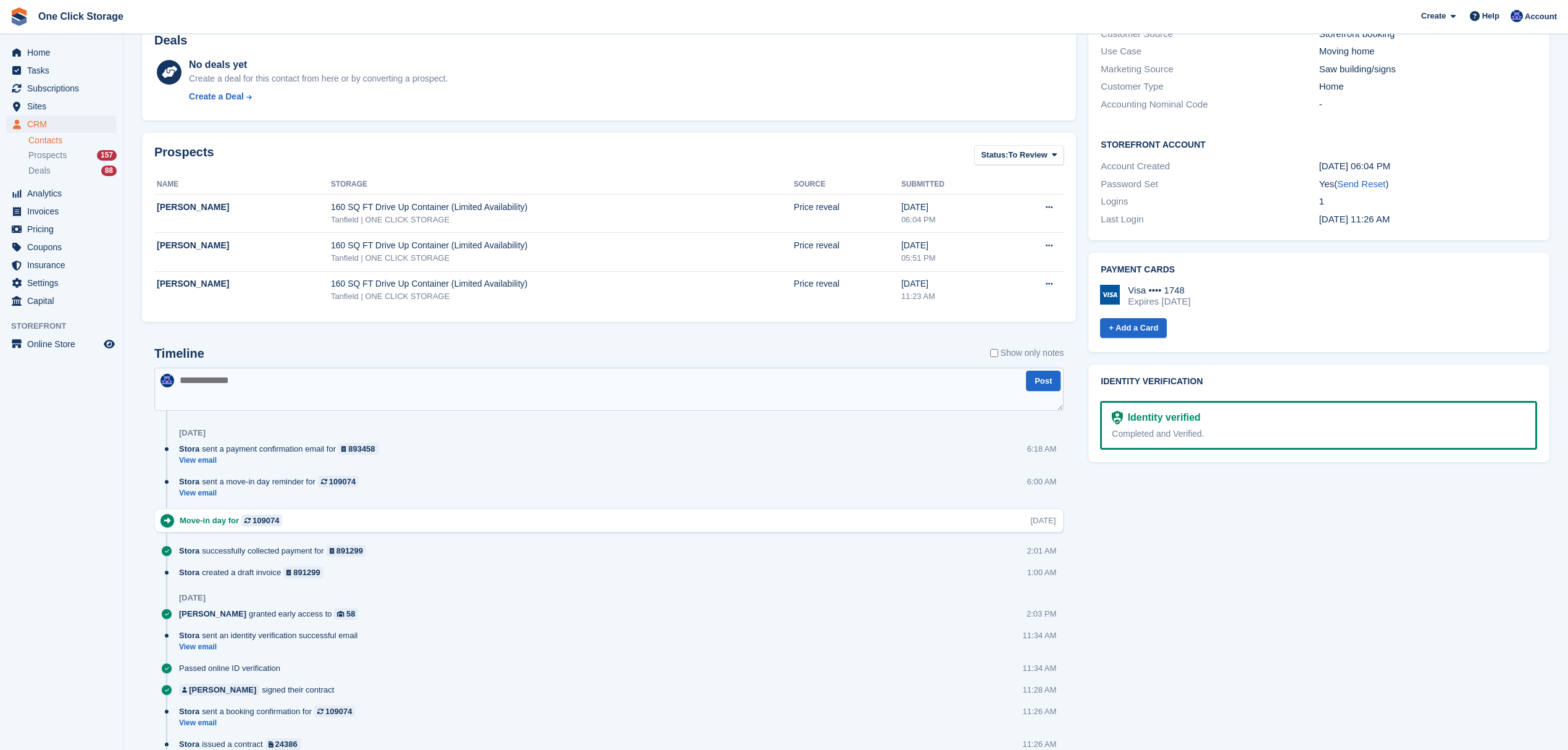
scroll to position [412, 0]
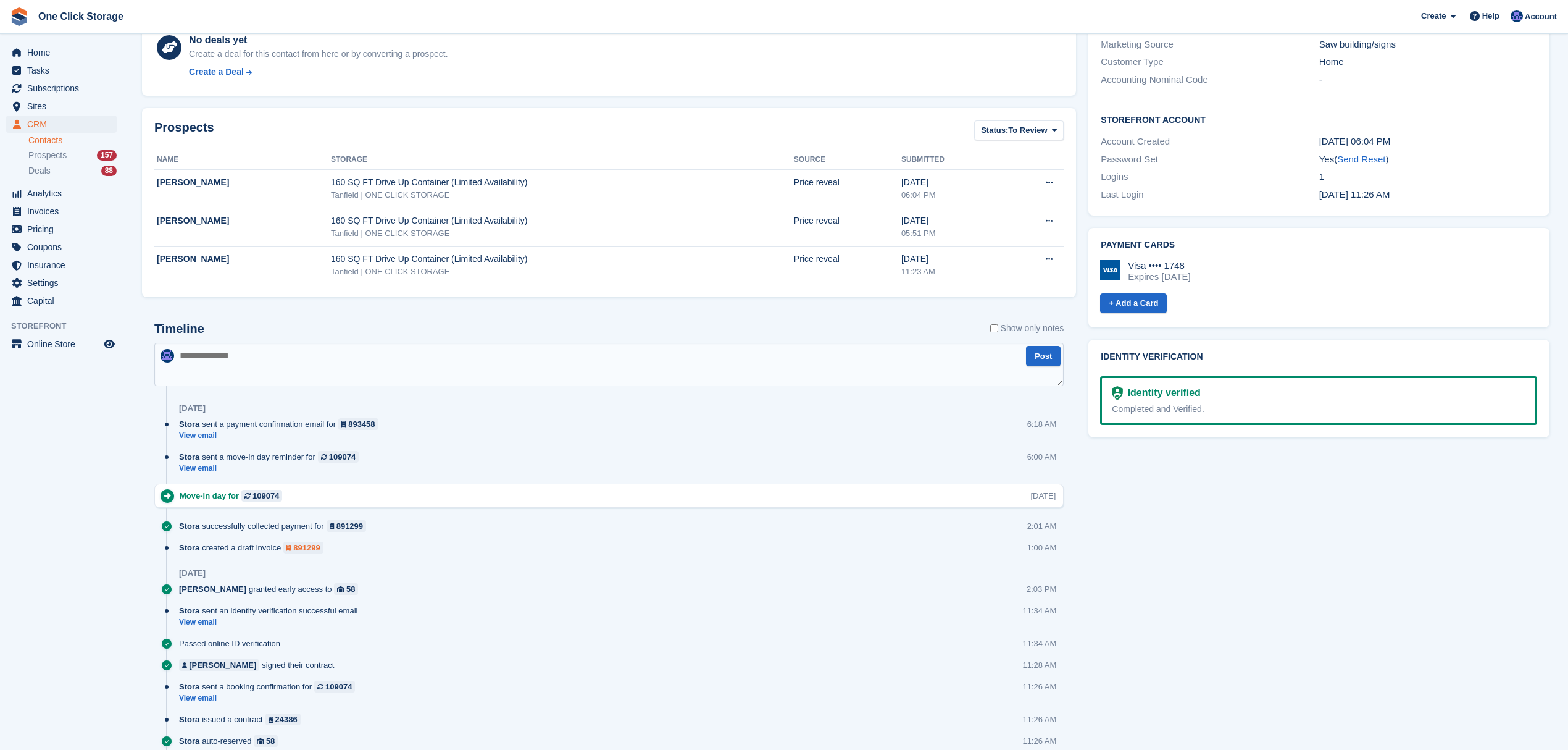
click at [302, 549] on div "891299" at bounding box center [306, 548] width 27 height 12
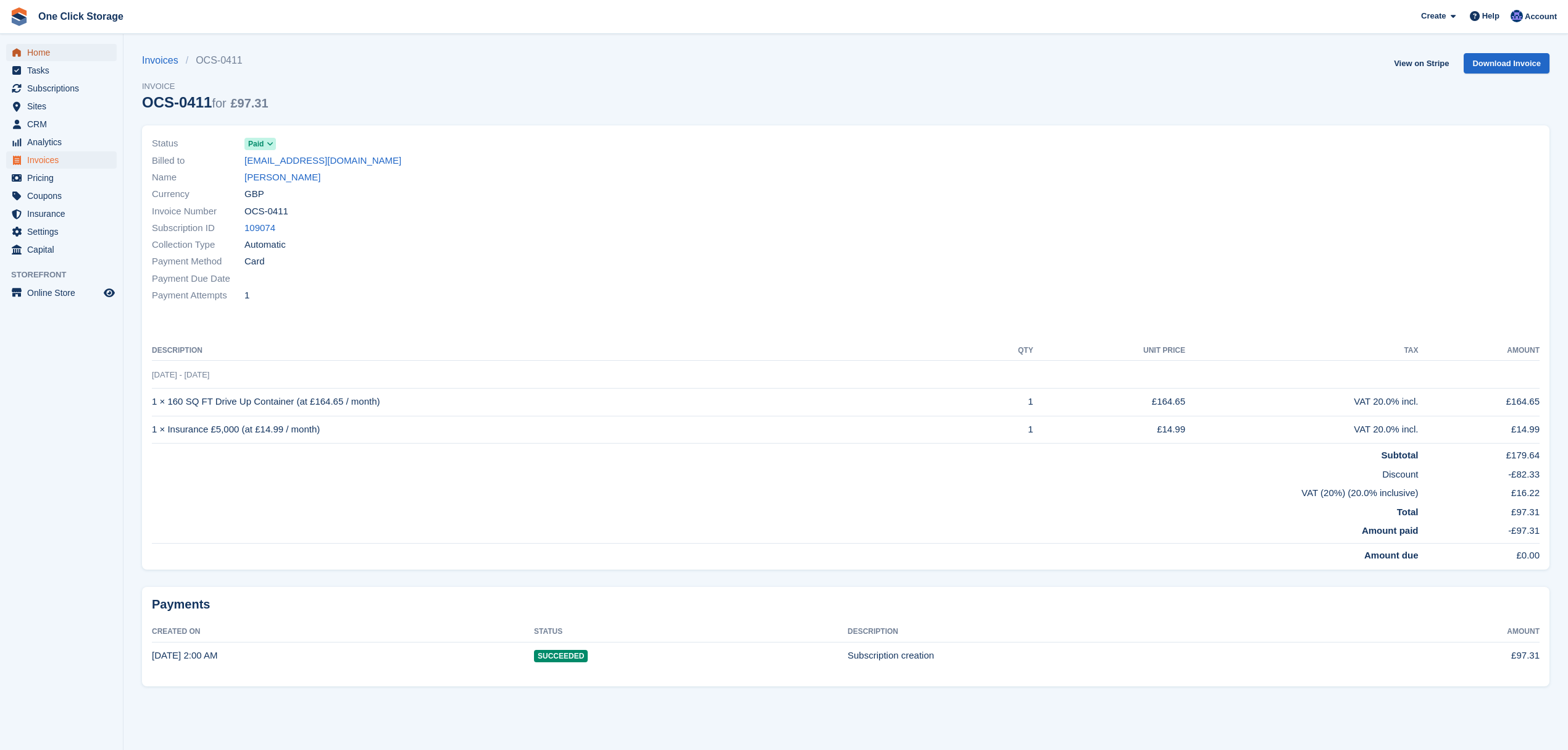
click at [63, 46] on span "Home" at bounding box center [64, 53] width 74 height 17
